Goal: Navigation & Orientation: Find specific page/section

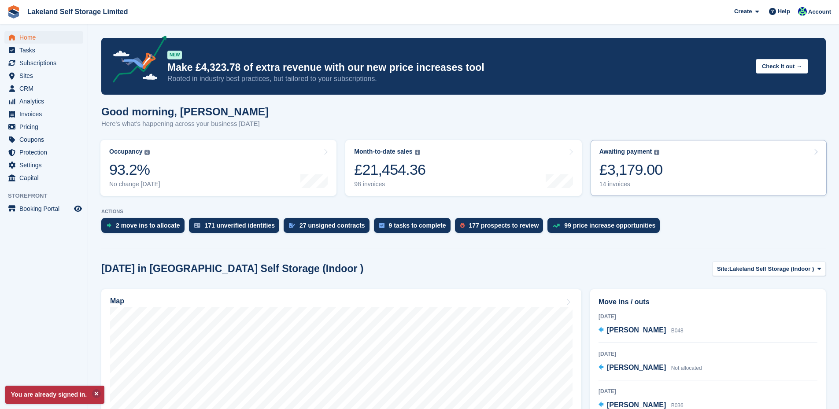
click at [619, 177] on div "£3,179.00" at bounding box center [630, 170] width 63 height 18
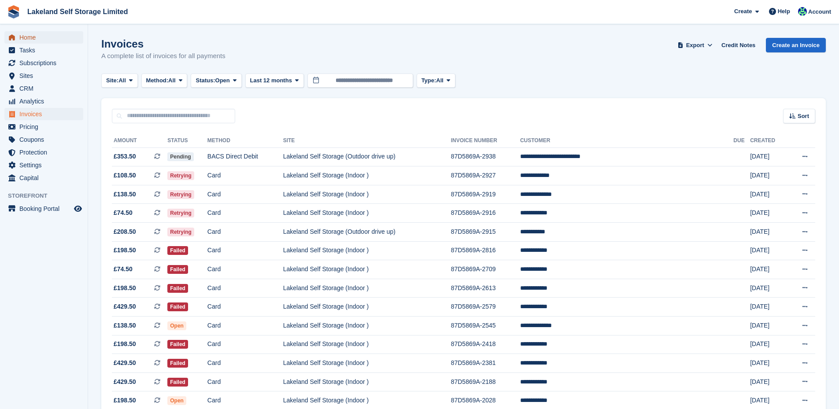
click at [27, 36] on span "Home" at bounding box center [45, 37] width 53 height 12
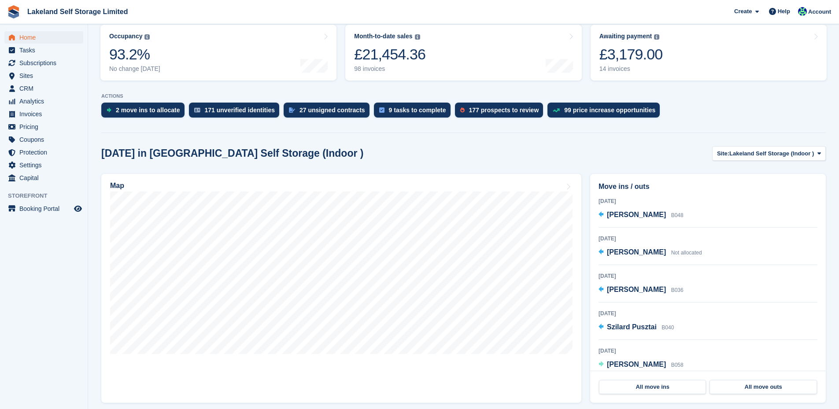
scroll to position [132, 0]
